Goal: Information Seeking & Learning: Learn about a topic

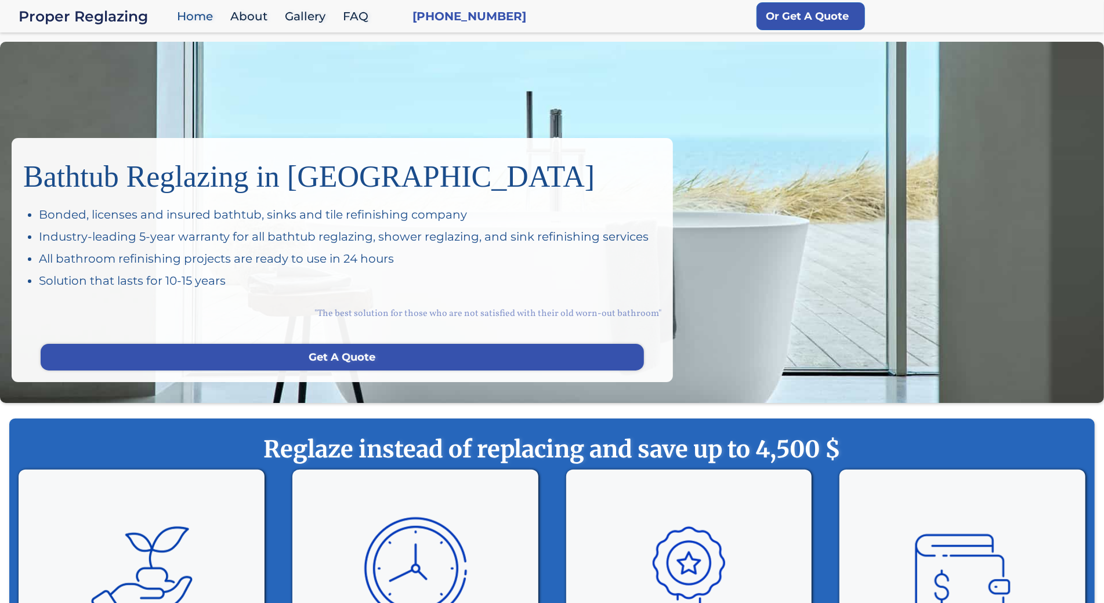
click at [99, 68] on div "Bathtub Reglazing in [GEOGRAPHIC_DATA] Bonded, licenses and insured bathtub, si…" at bounding box center [552, 222] width 1104 height 361
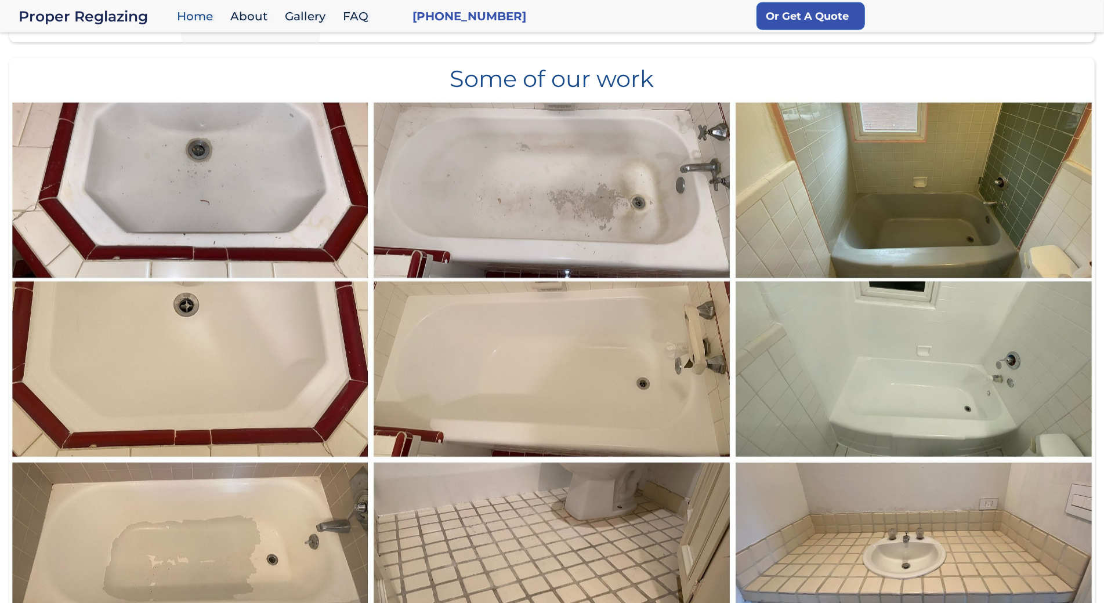
scroll to position [1278, 0]
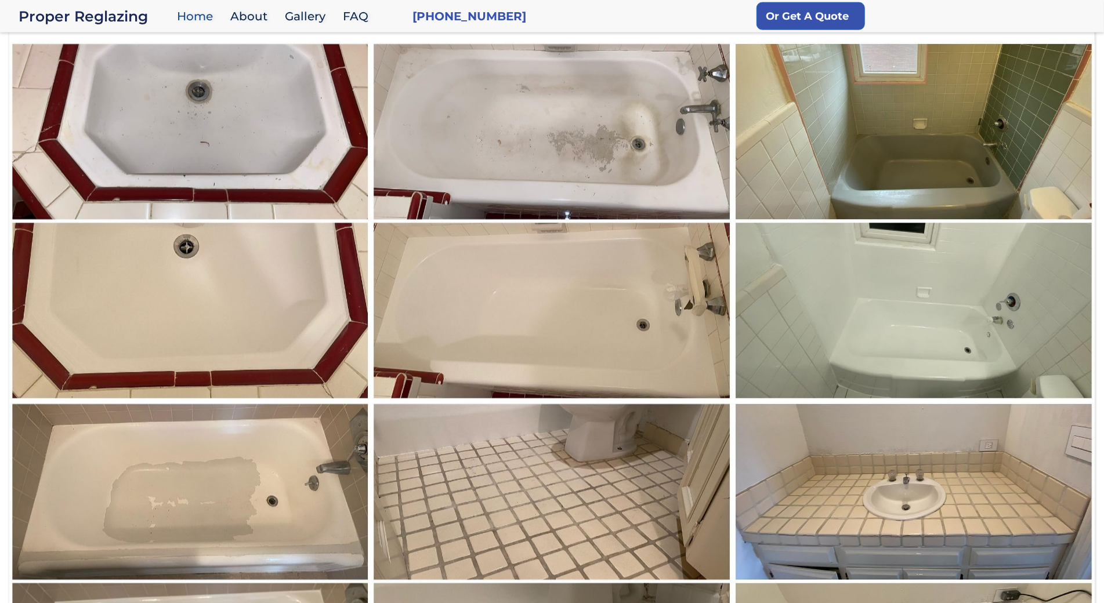
click at [99, 68] on img at bounding box center [190, 222] width 363 height 362
click at [113, 74] on img at bounding box center [190, 222] width 363 height 362
click at [67, 101] on img at bounding box center [190, 222] width 363 height 362
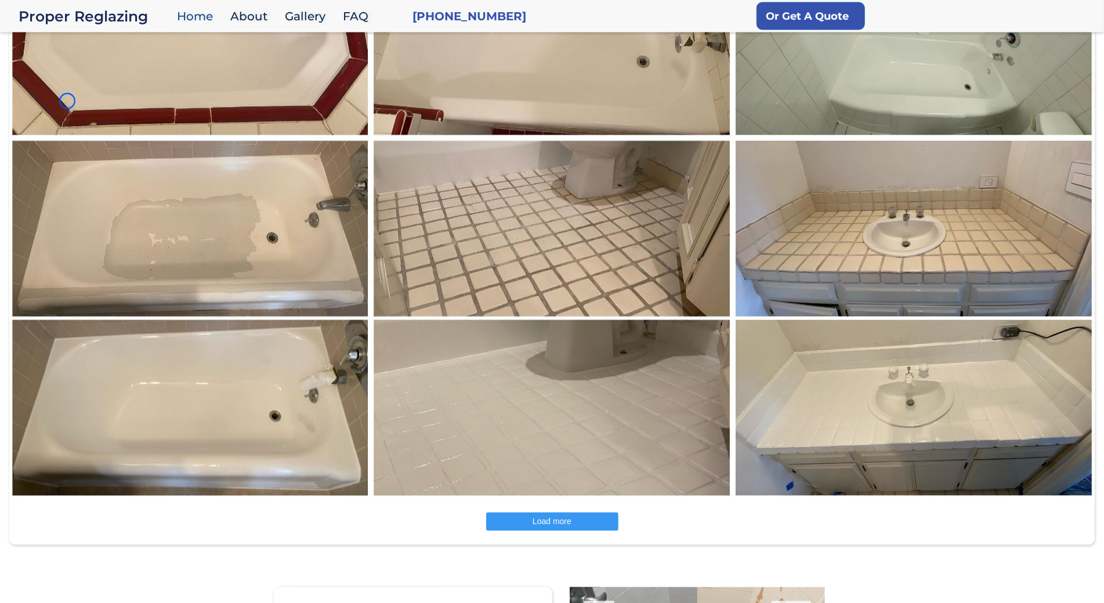
scroll to position [1605, 0]
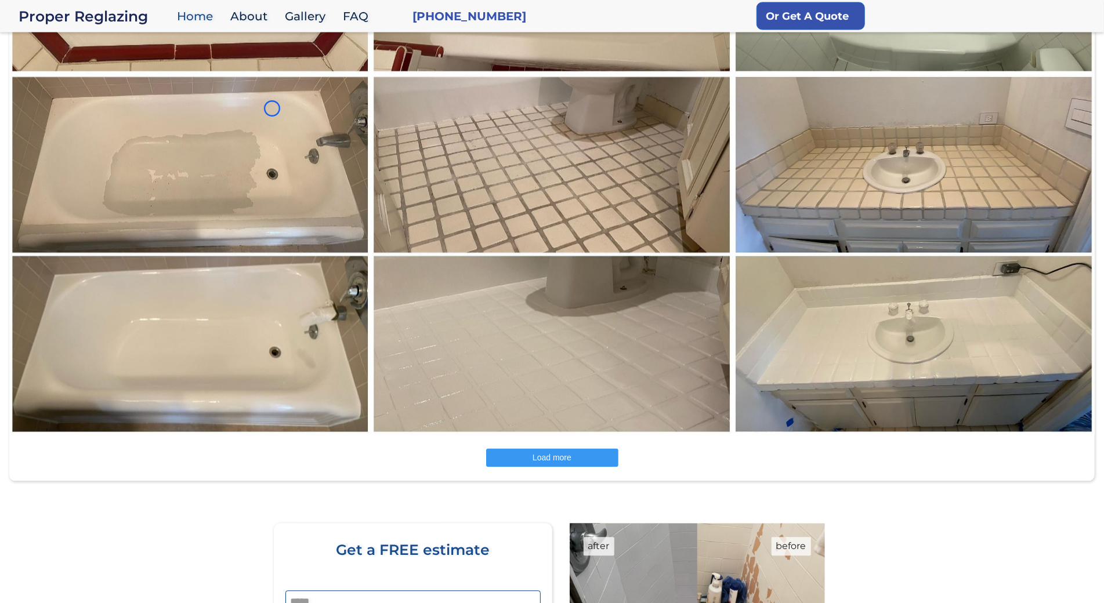
click at [67, 101] on img at bounding box center [190, 255] width 363 height 362
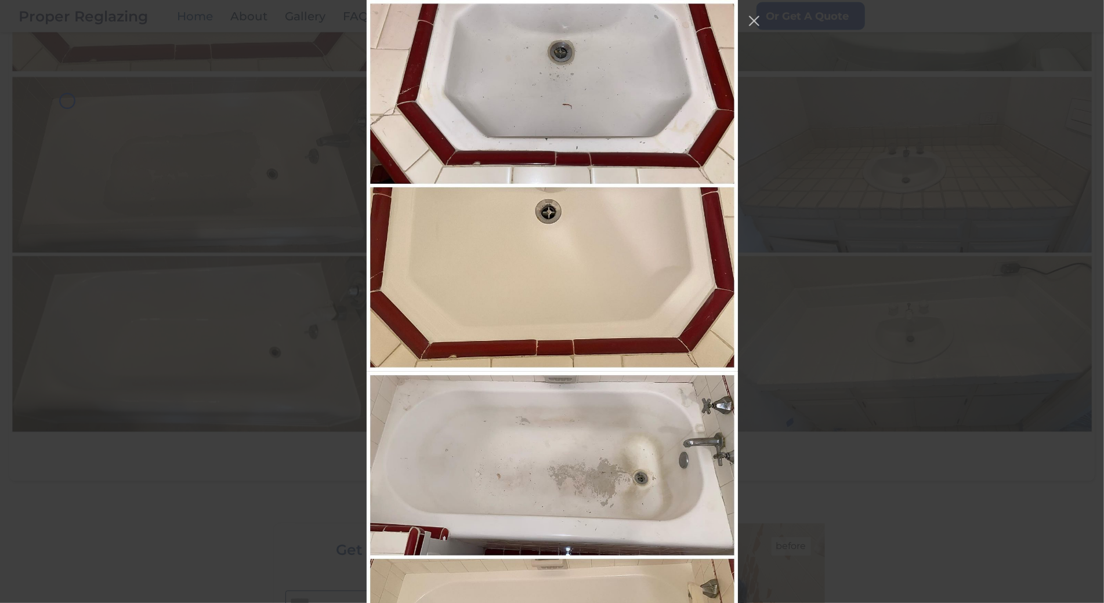
scroll to position [1319, 0]
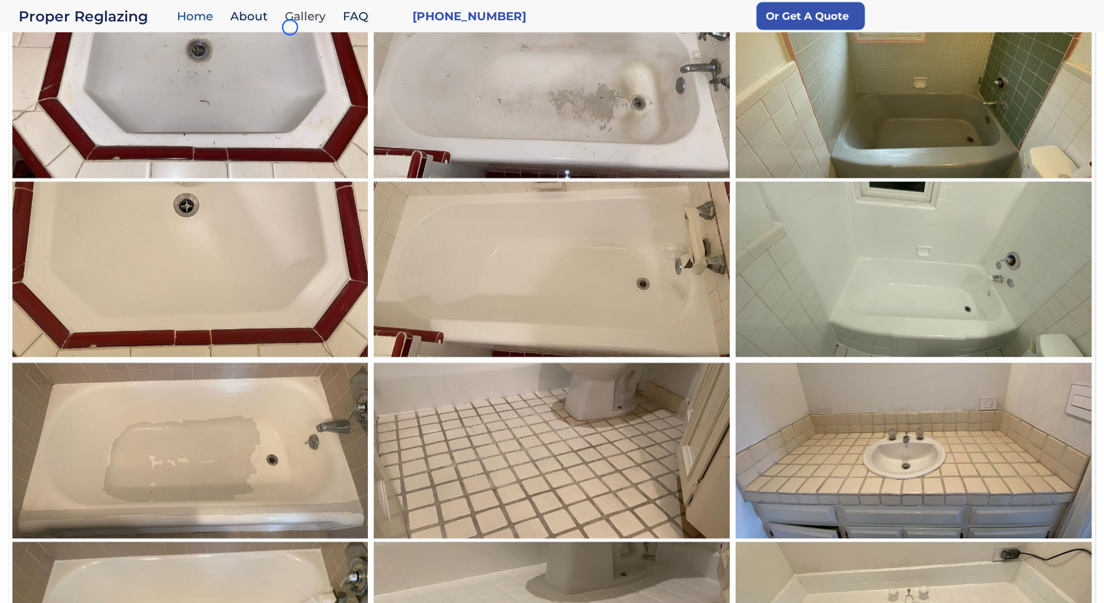
click at [290, 27] on link "Gallery" at bounding box center [308, 16] width 58 height 25
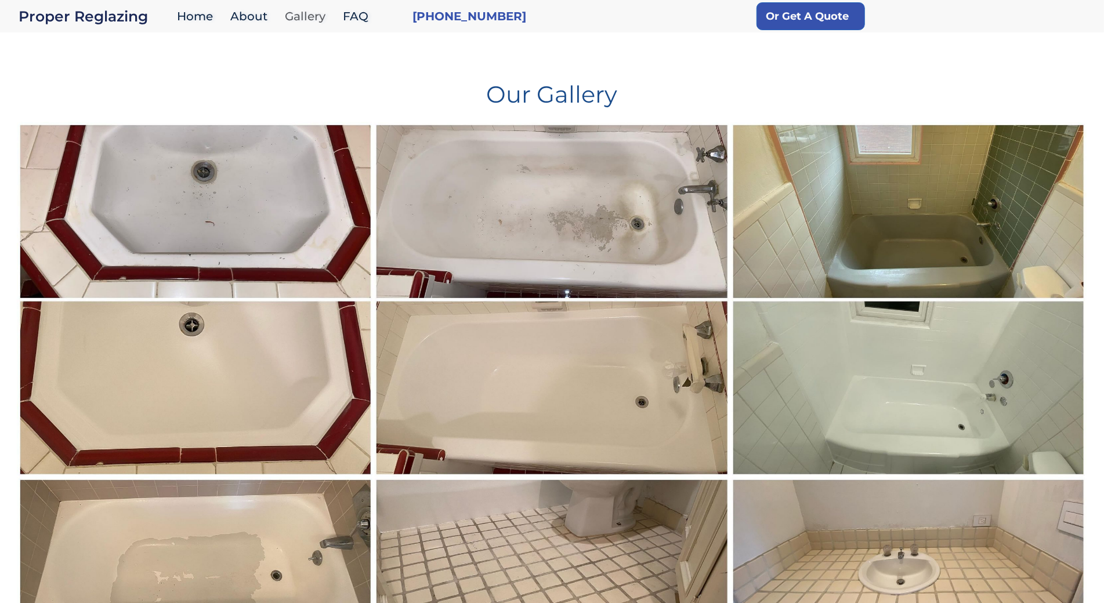
click at [290, 27] on link "Gallery" at bounding box center [308, 16] width 58 height 25
click at [87, 72] on div "Our Gallery" at bounding box center [551, 85] width 1069 height 74
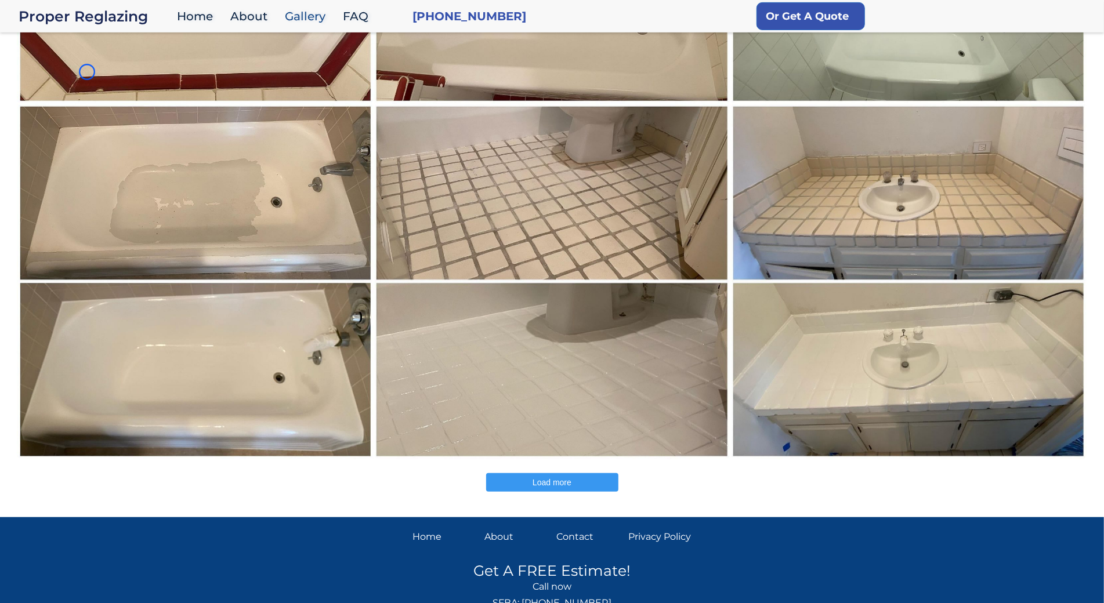
scroll to position [414, 0]
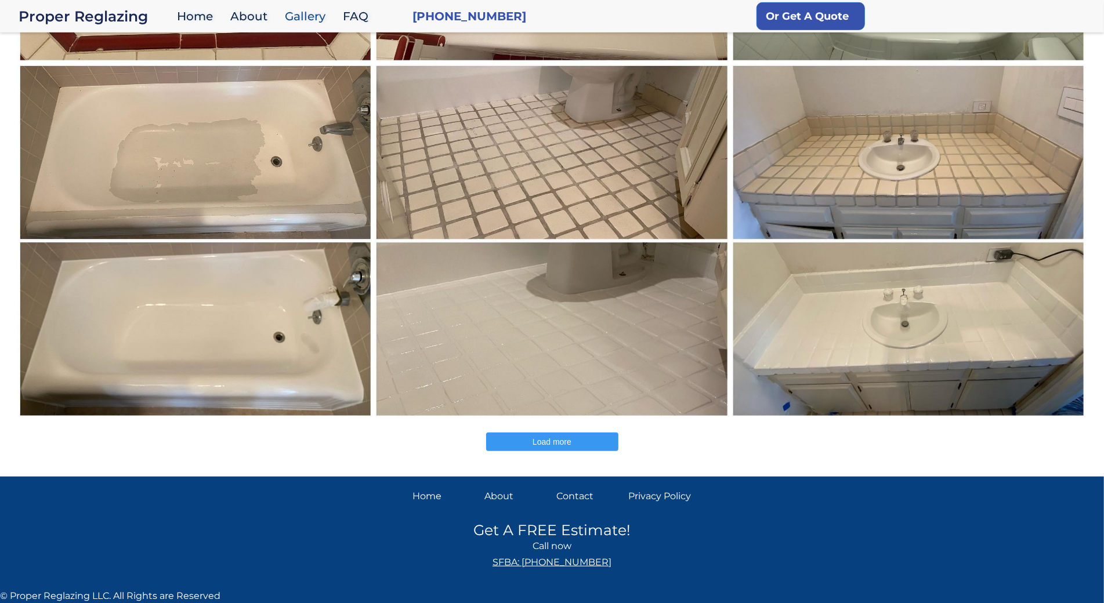
click at [87, 72] on img at bounding box center [195, 241] width 357 height 356
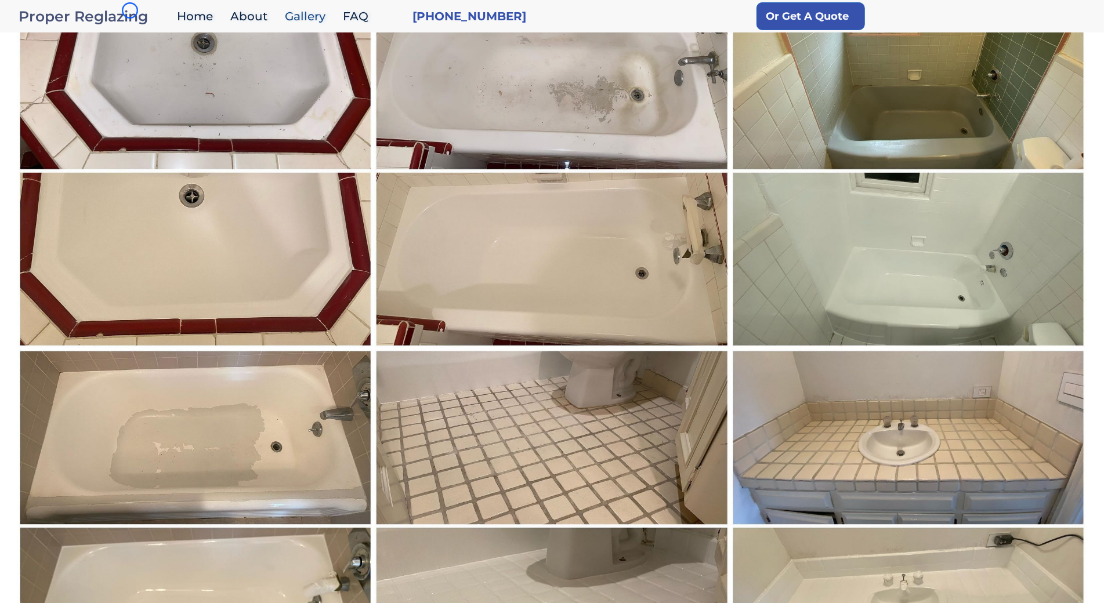
click at [130, 10] on div "Proper Reglazing" at bounding box center [95, 16] width 153 height 16
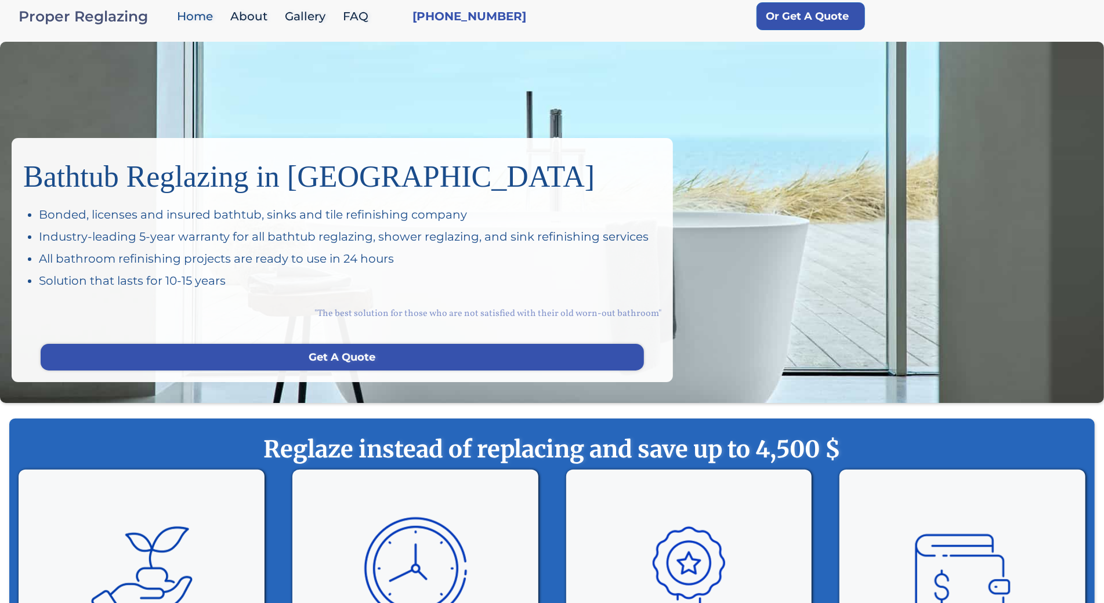
click at [130, 10] on div "Proper Reglazing" at bounding box center [95, 16] width 153 height 16
click at [74, 96] on div "Bathtub Reglazing in San Francisco Bonded, licenses and insured bathtub, sinks …" at bounding box center [552, 222] width 1104 height 361
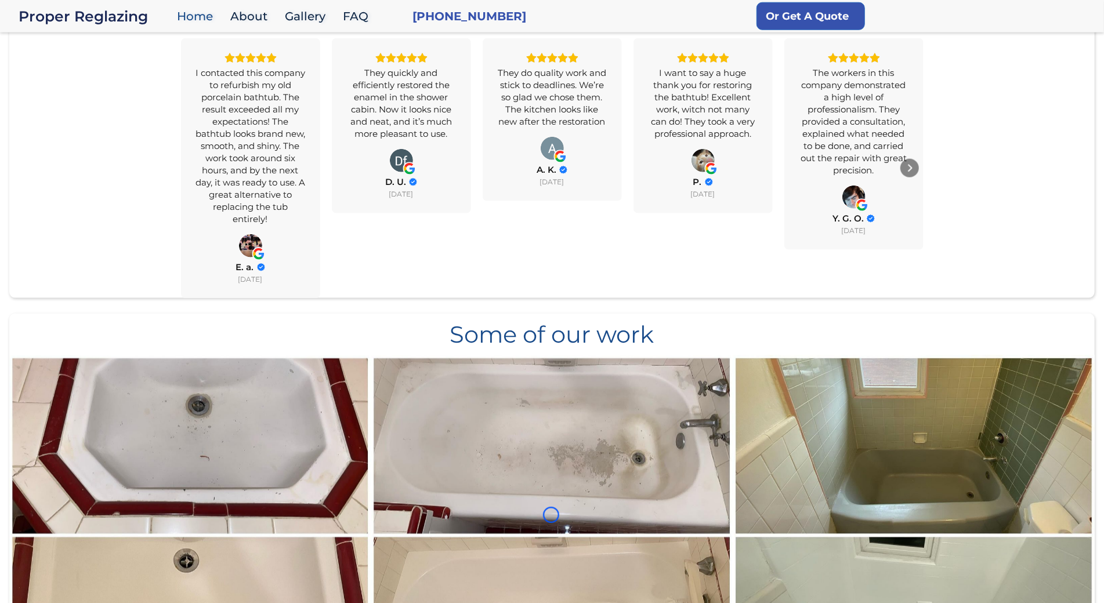
scroll to position [1006, 0]
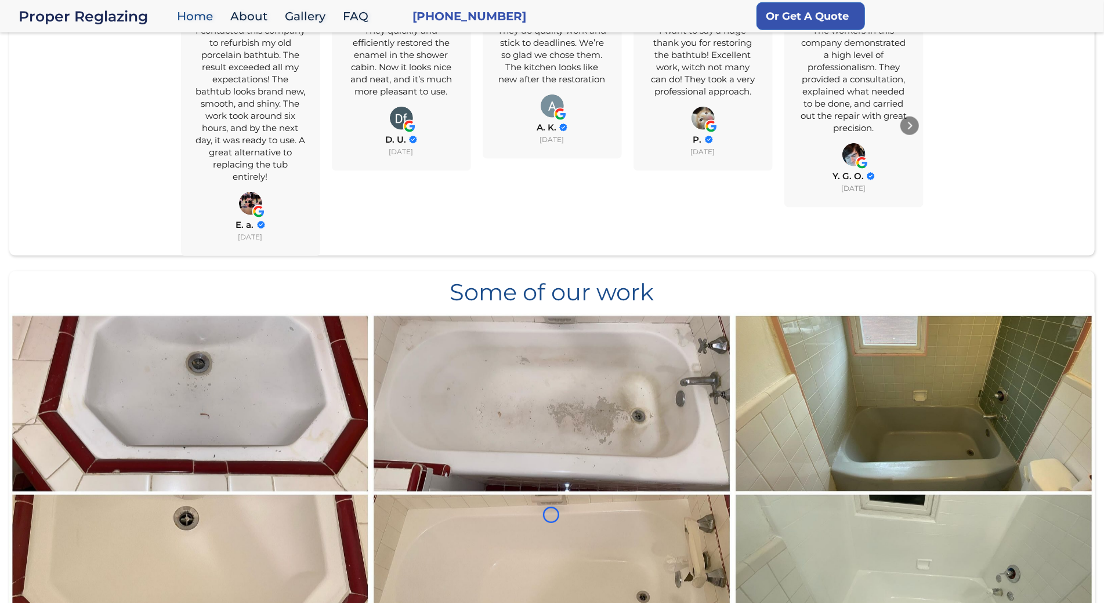
click at [74, 96] on div "All Reviews 4.8 Yelp 4.3 Google 5.0 Overall Rating 4.8 (84) I contacted this co…" at bounding box center [552, 74] width 1086 height 361
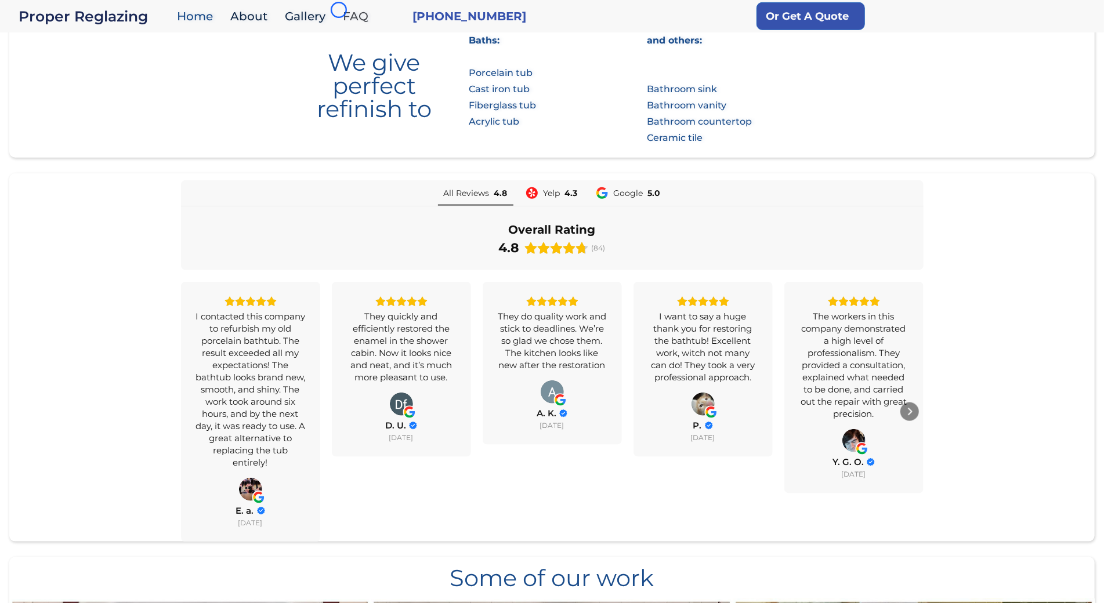
click at [339, 10] on link "FAQ" at bounding box center [358, 16] width 43 height 25
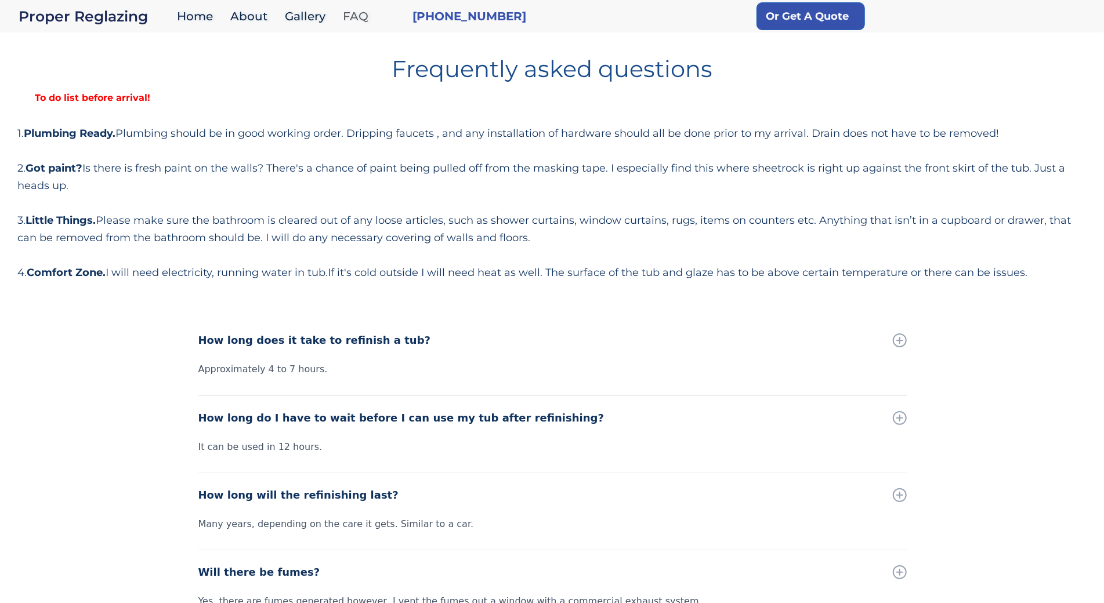
click at [339, 10] on link "FAQ" at bounding box center [358, 16] width 43 height 25
click at [104, 91] on div "To do list before arrival!" at bounding box center [551, 98] width 1069 height 16
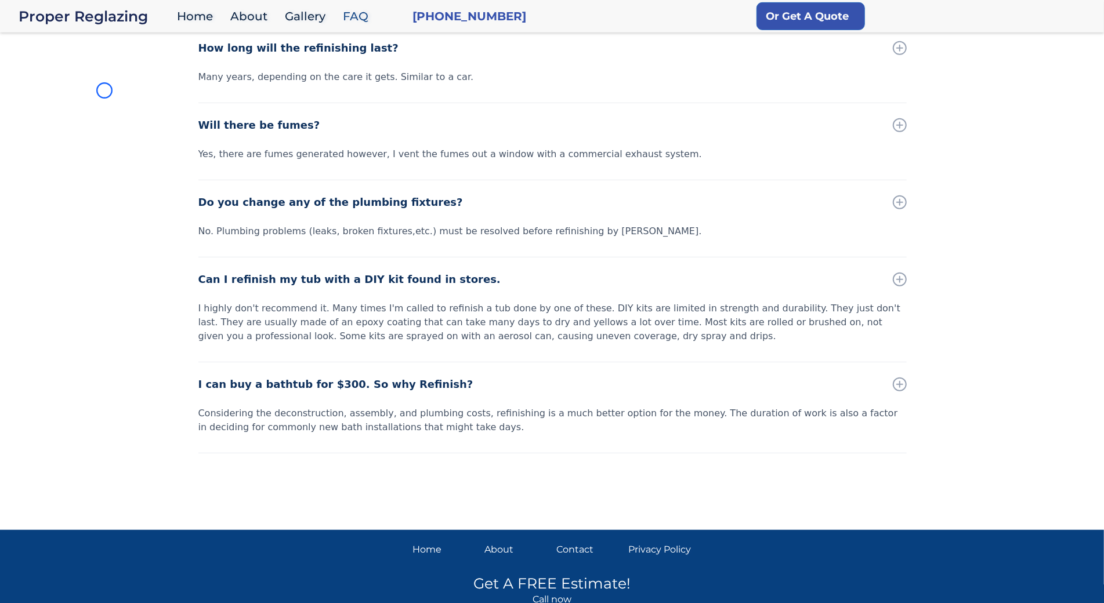
click at [104, 91] on div "How long does it take to refinish a tub? Approximately 4 to 7 hours. How long d…" at bounding box center [552, 195] width 1104 height 648
